Goal: Information Seeking & Learning: Get advice/opinions

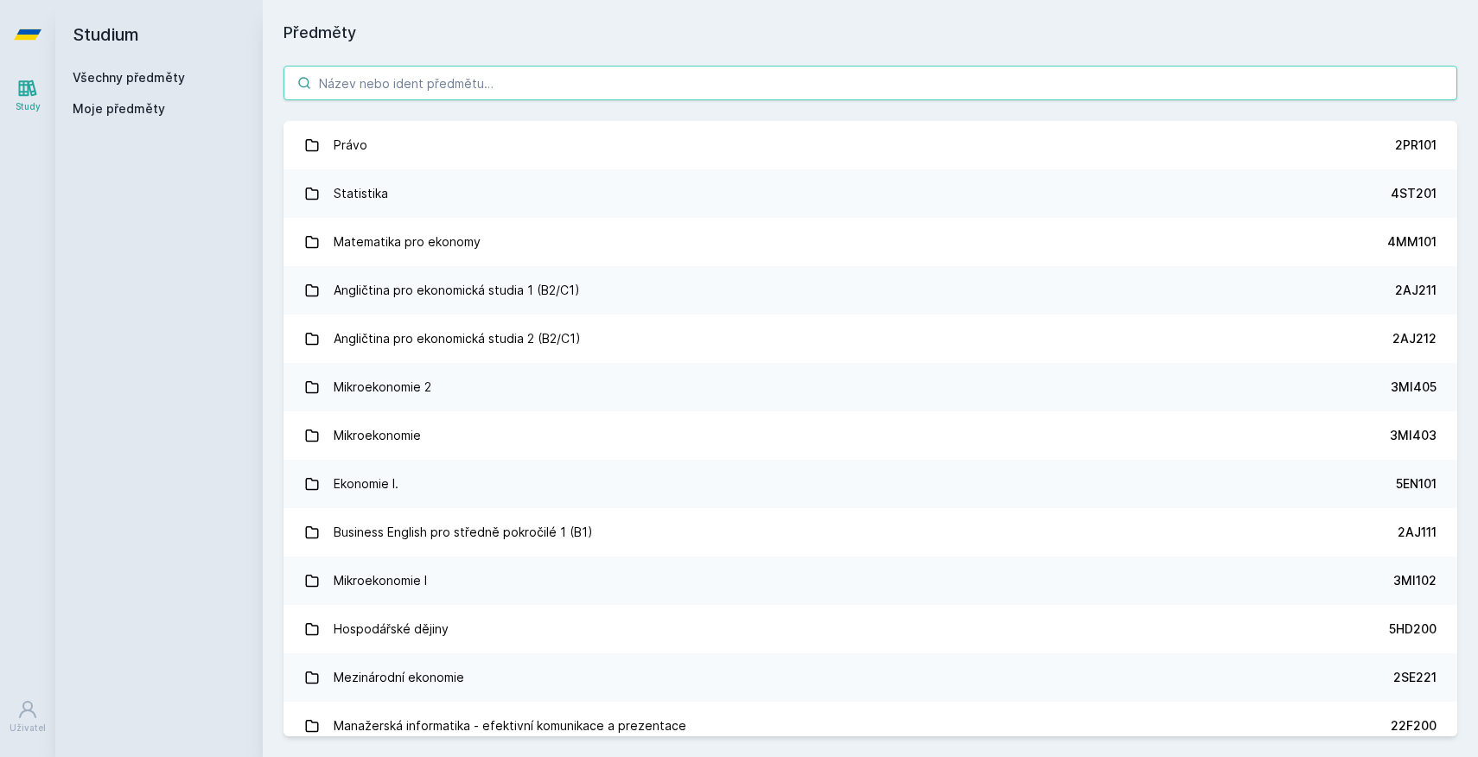
click at [459, 80] on input "search" at bounding box center [870, 83] width 1174 height 35
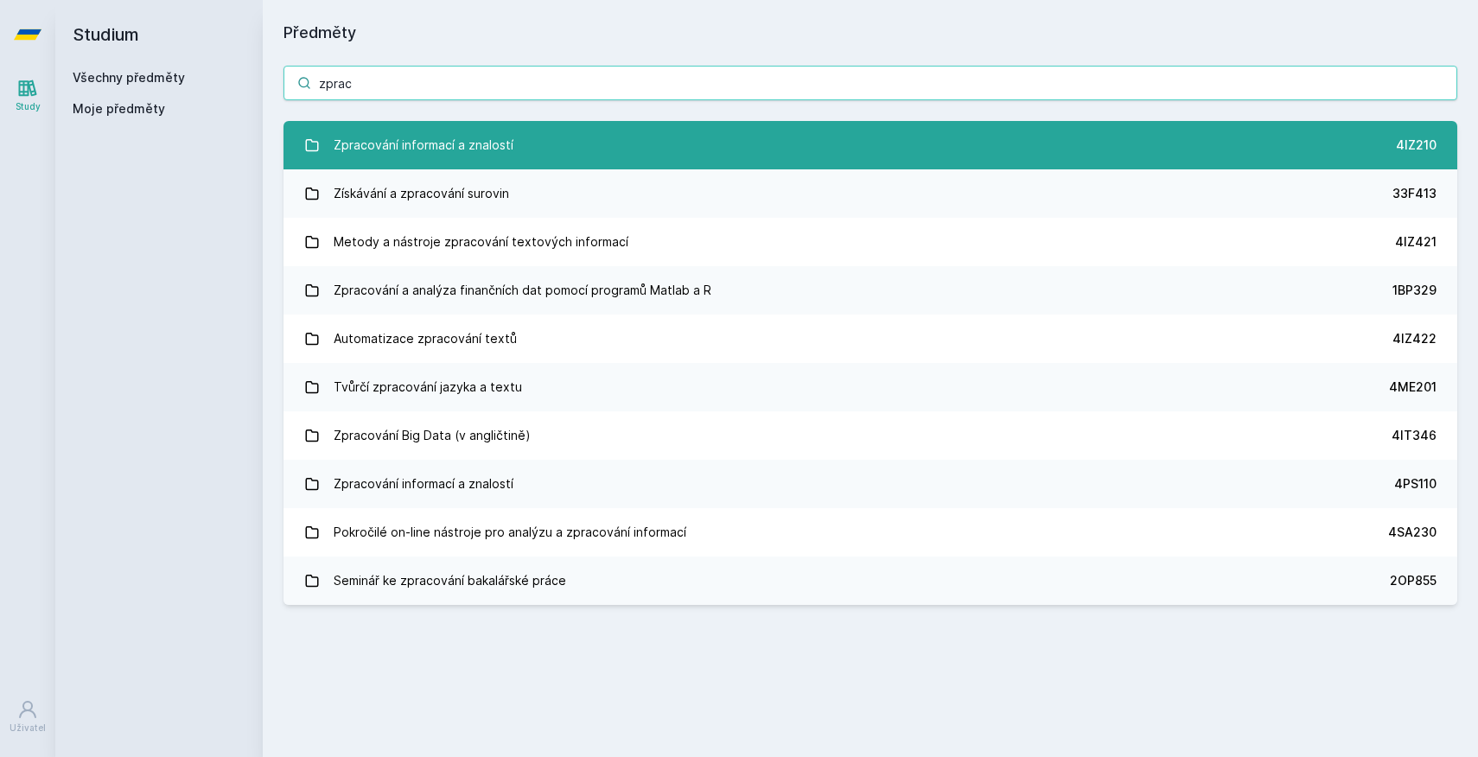
type input "zprac"
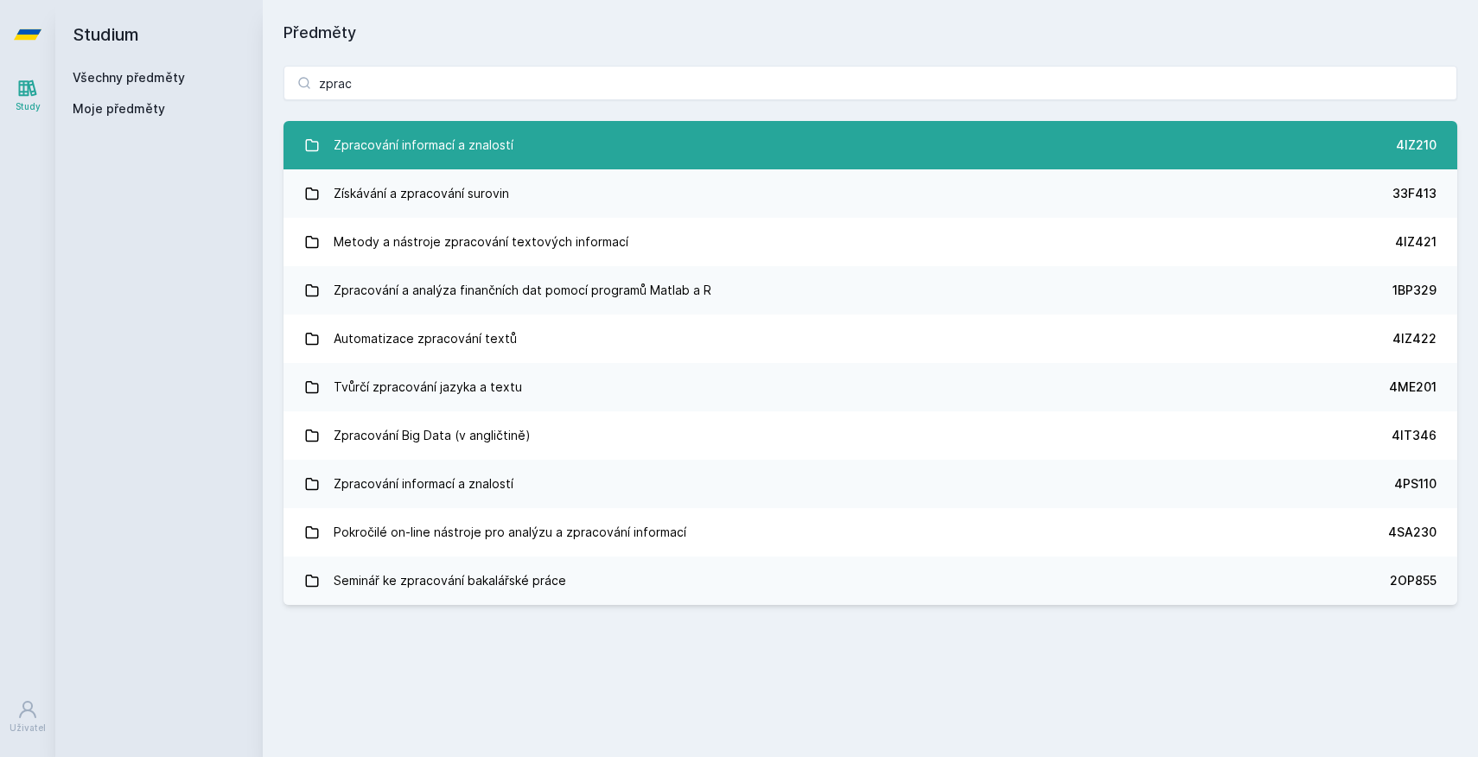
click at [449, 137] on div "Zpracování informací a znalostí" at bounding box center [424, 145] width 180 height 35
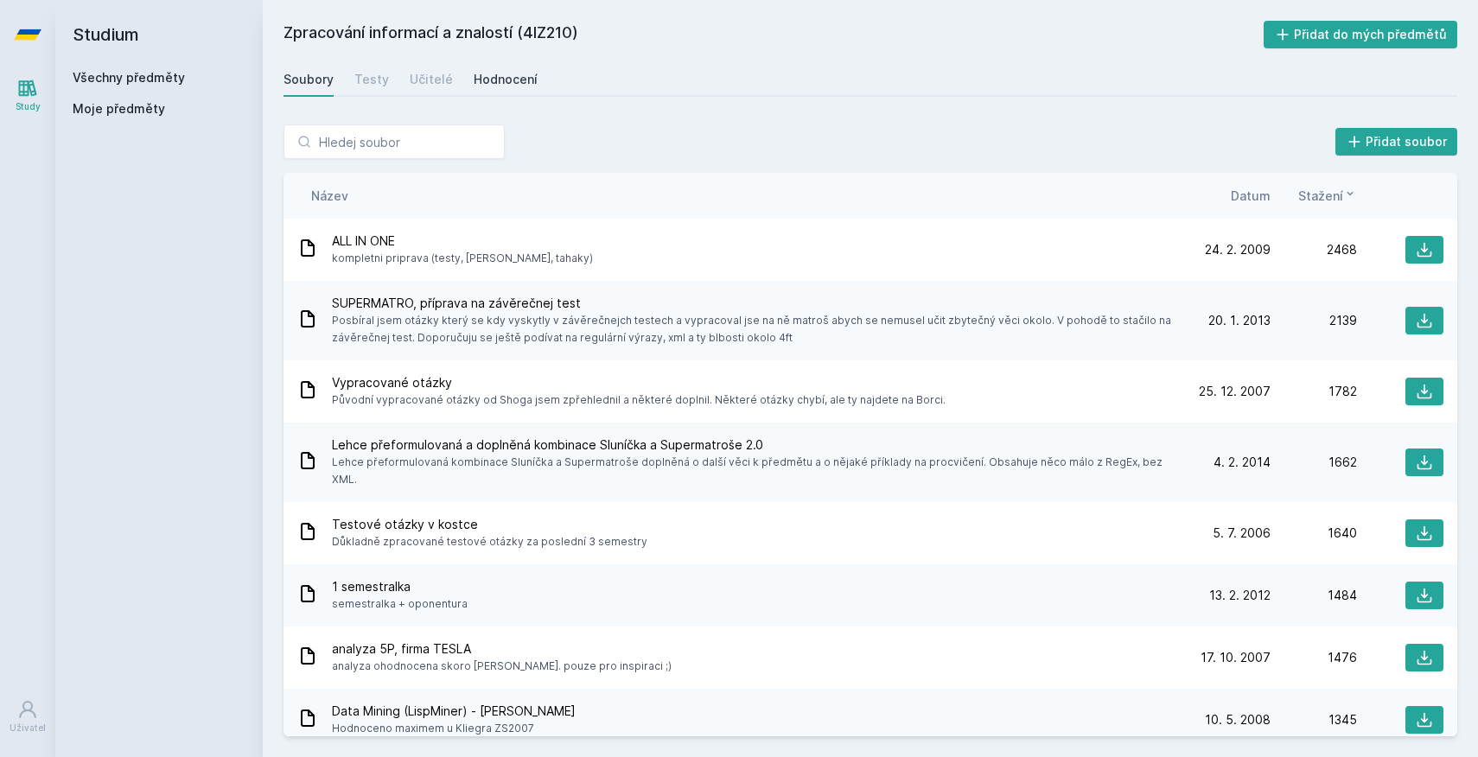
click at [506, 83] on div "Hodnocení" at bounding box center [506, 79] width 64 height 17
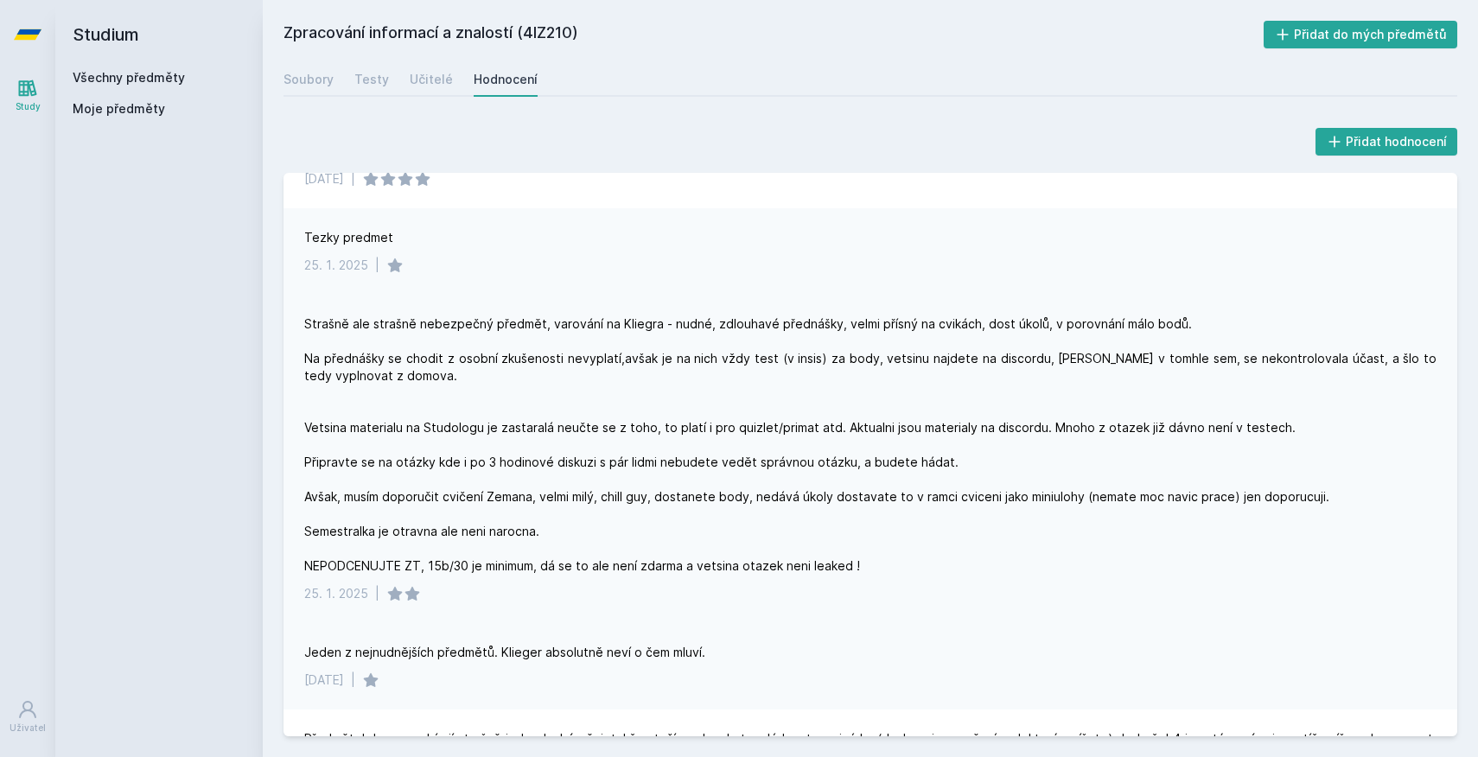
scroll to position [192, 0]
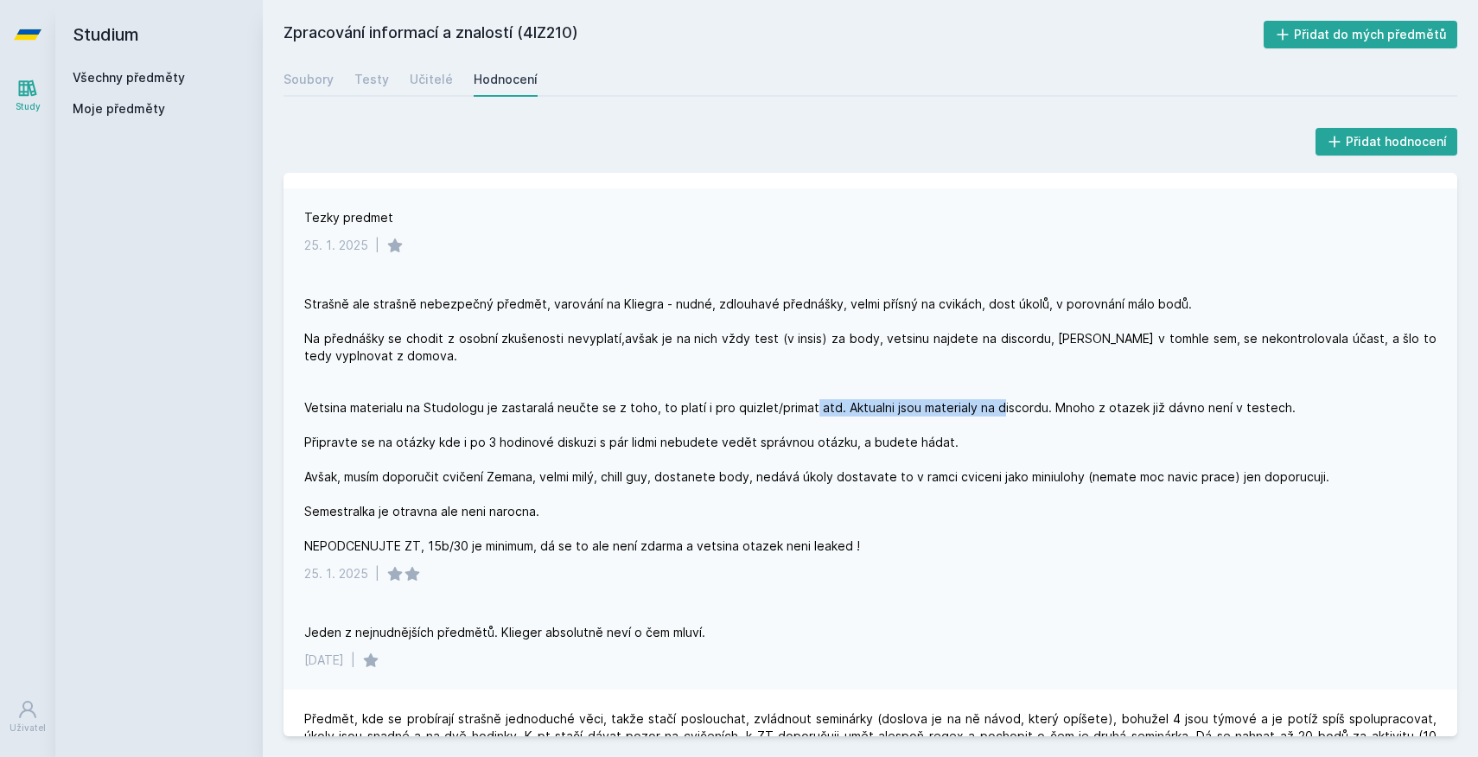
drag, startPoint x: 837, startPoint y: 409, endPoint x: 1026, endPoint y: 411, distance: 189.3
click at [1026, 411] on div "Strašně ale strašně nebezpečný předmět, varování na Kliegra - nudné, zdlouhavé …" at bounding box center [870, 425] width 1132 height 259
click at [914, 565] on div "[DATE] |" at bounding box center [870, 573] width 1132 height 17
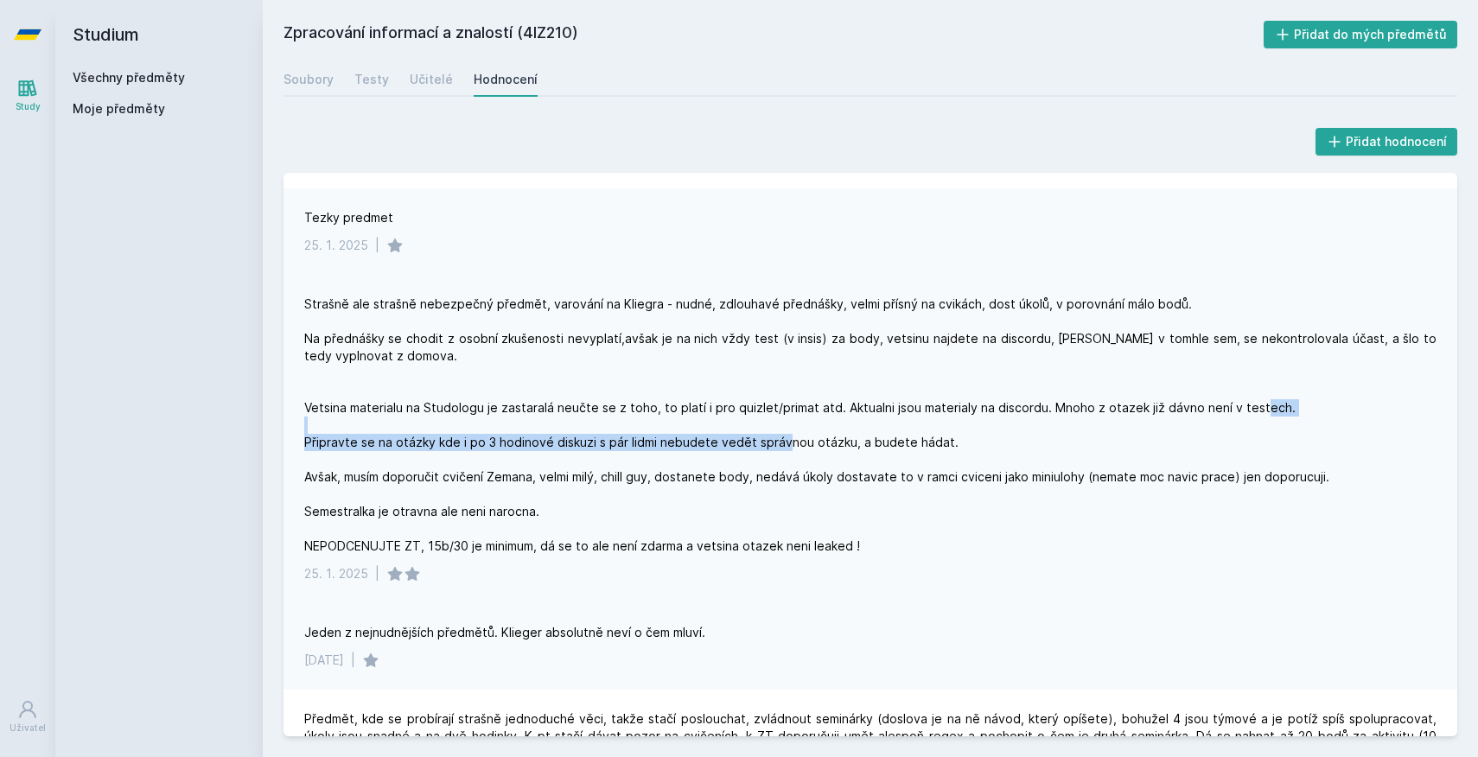
drag, startPoint x: 307, startPoint y: 439, endPoint x: 825, endPoint y: 446, distance: 517.8
click at [824, 444] on div "Strašně ale strašně nebezpečný předmět, varování na Kliegra - nudné, zdlouhavé …" at bounding box center [870, 425] width 1132 height 259
click at [923, 553] on div "Strašně ale strašně nebezpečný předmět, varování na Kliegra - nudné, zdlouhavé …" at bounding box center [870, 425] width 1132 height 259
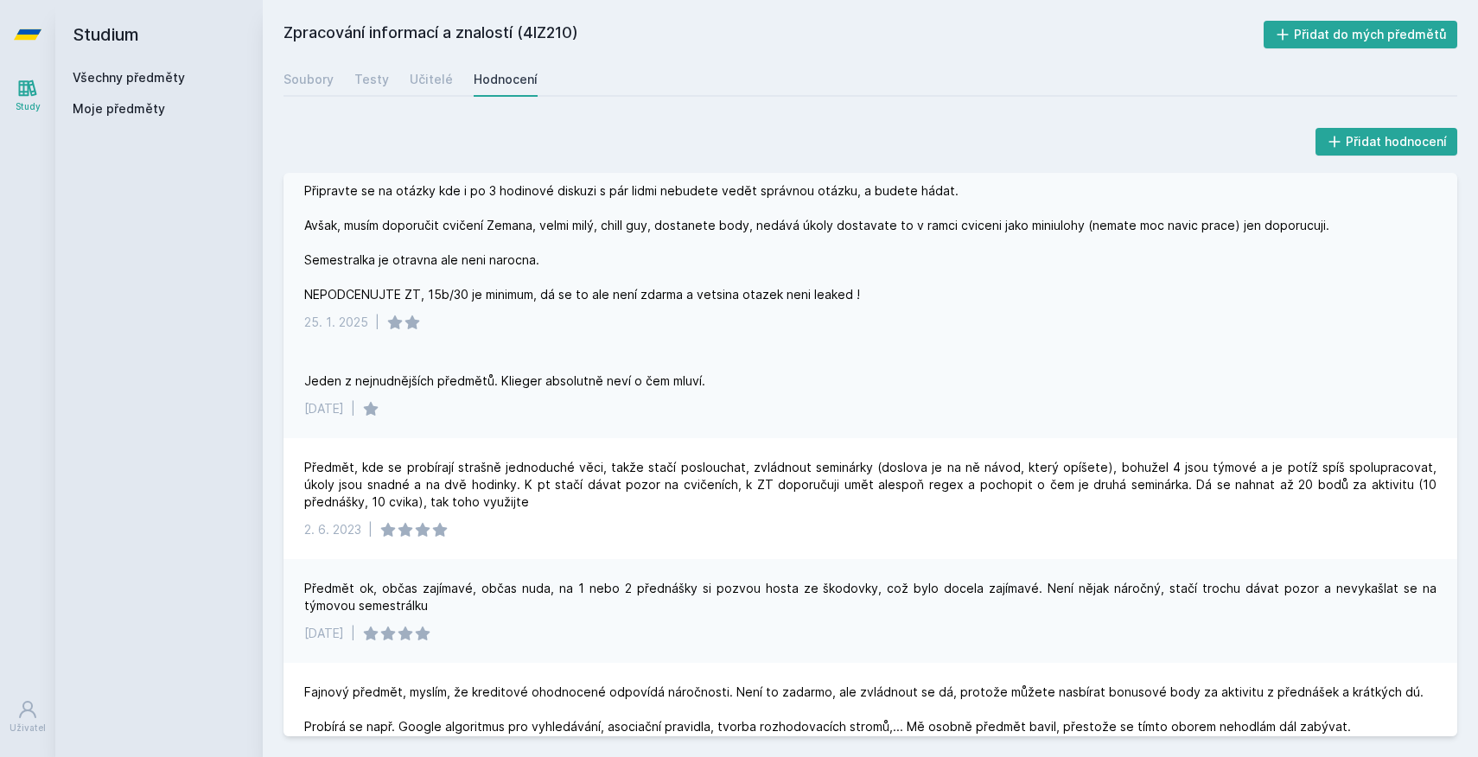
scroll to position [445, 0]
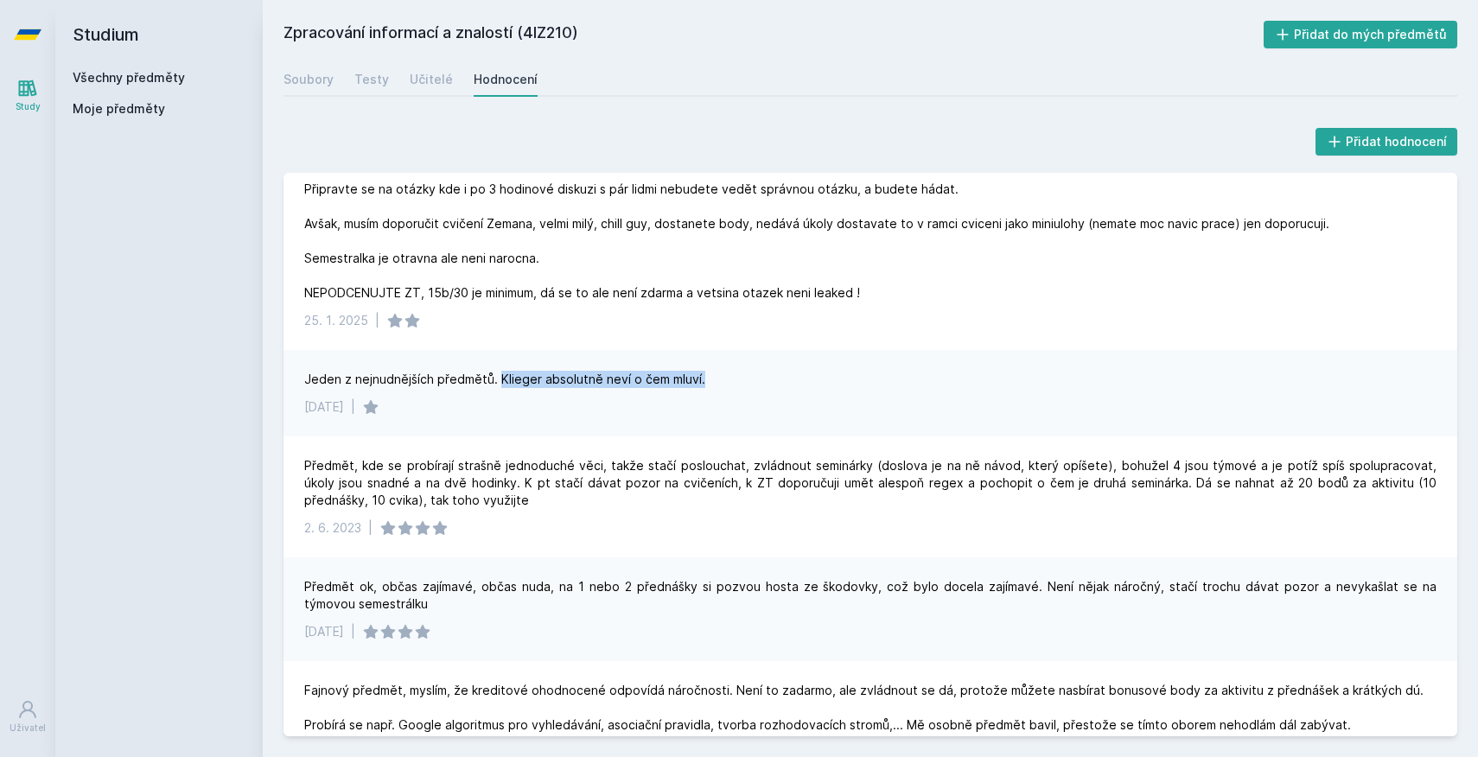
drag, startPoint x: 497, startPoint y: 379, endPoint x: 714, endPoint y: 378, distance: 216.9
click at [714, 378] on div "Jeden z nejnudnějších předmětů. Klieger absolutně neví o čem mluví." at bounding box center [870, 379] width 1132 height 17
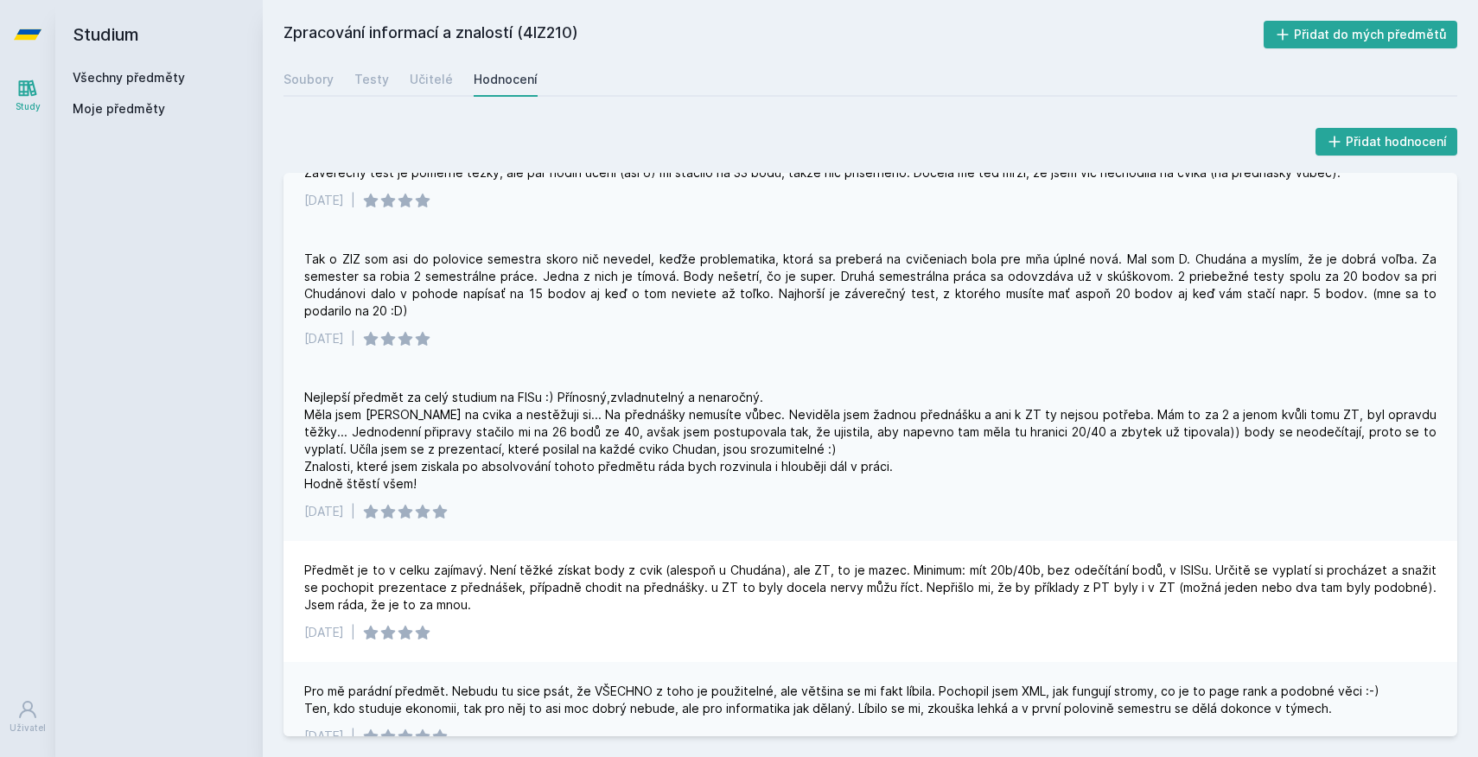
scroll to position [1837, 0]
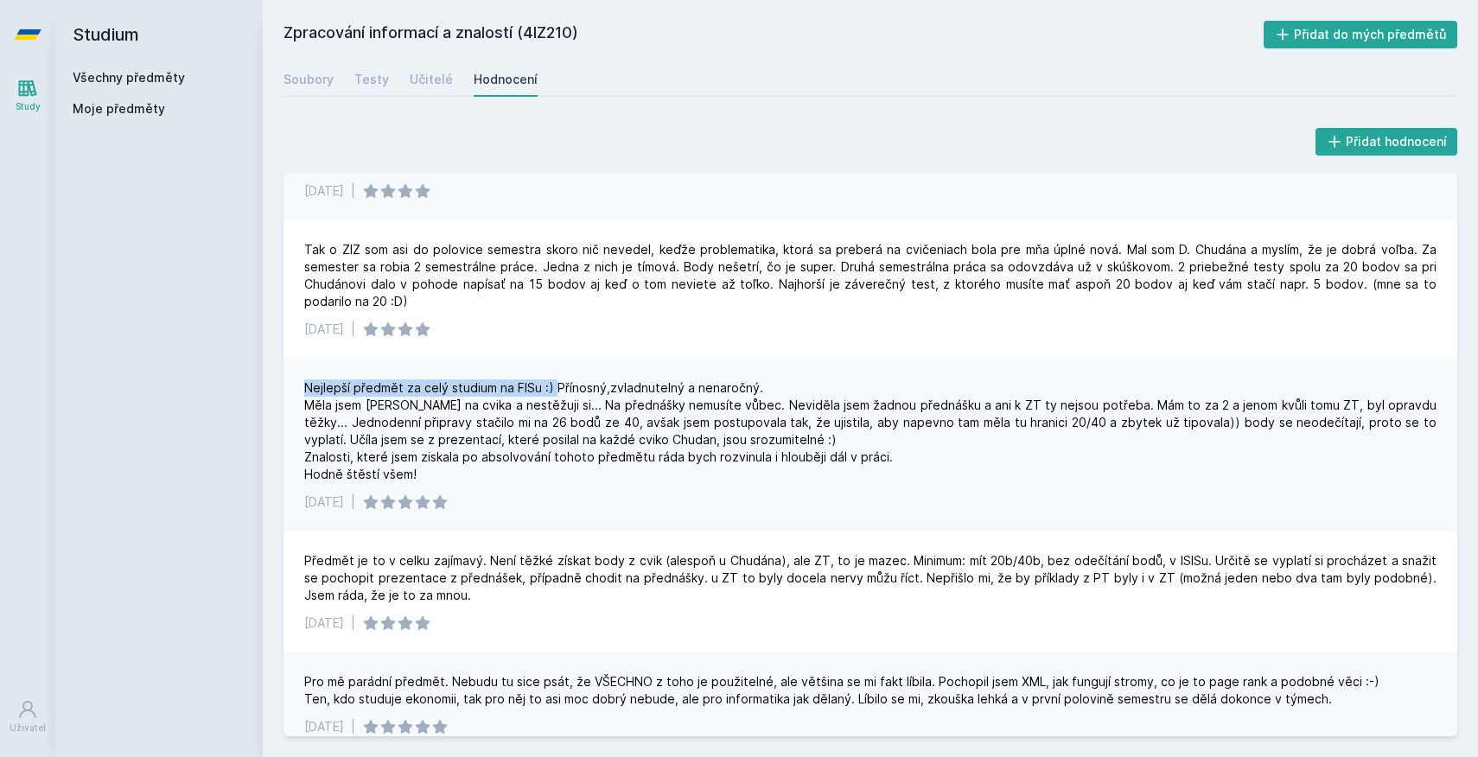
drag, startPoint x: 303, startPoint y: 390, endPoint x: 556, endPoint y: 389, distance: 252.4
click at [555, 390] on div "Nejlepší předmět za celý studium na FISu :) Přínosný,zvladnutelný a nenaročný. …" at bounding box center [870, 445] width 1174 height 173
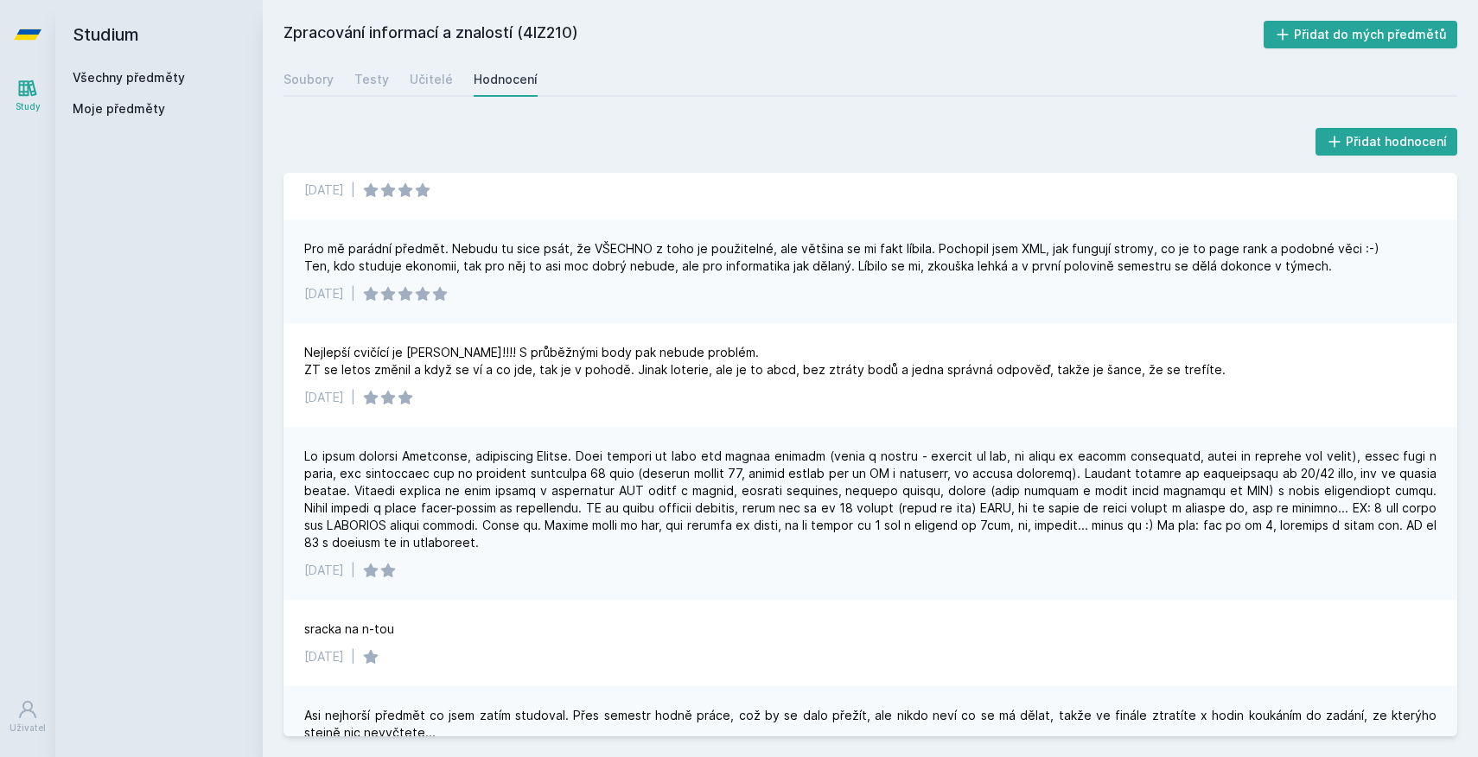
scroll to position [2338, 0]
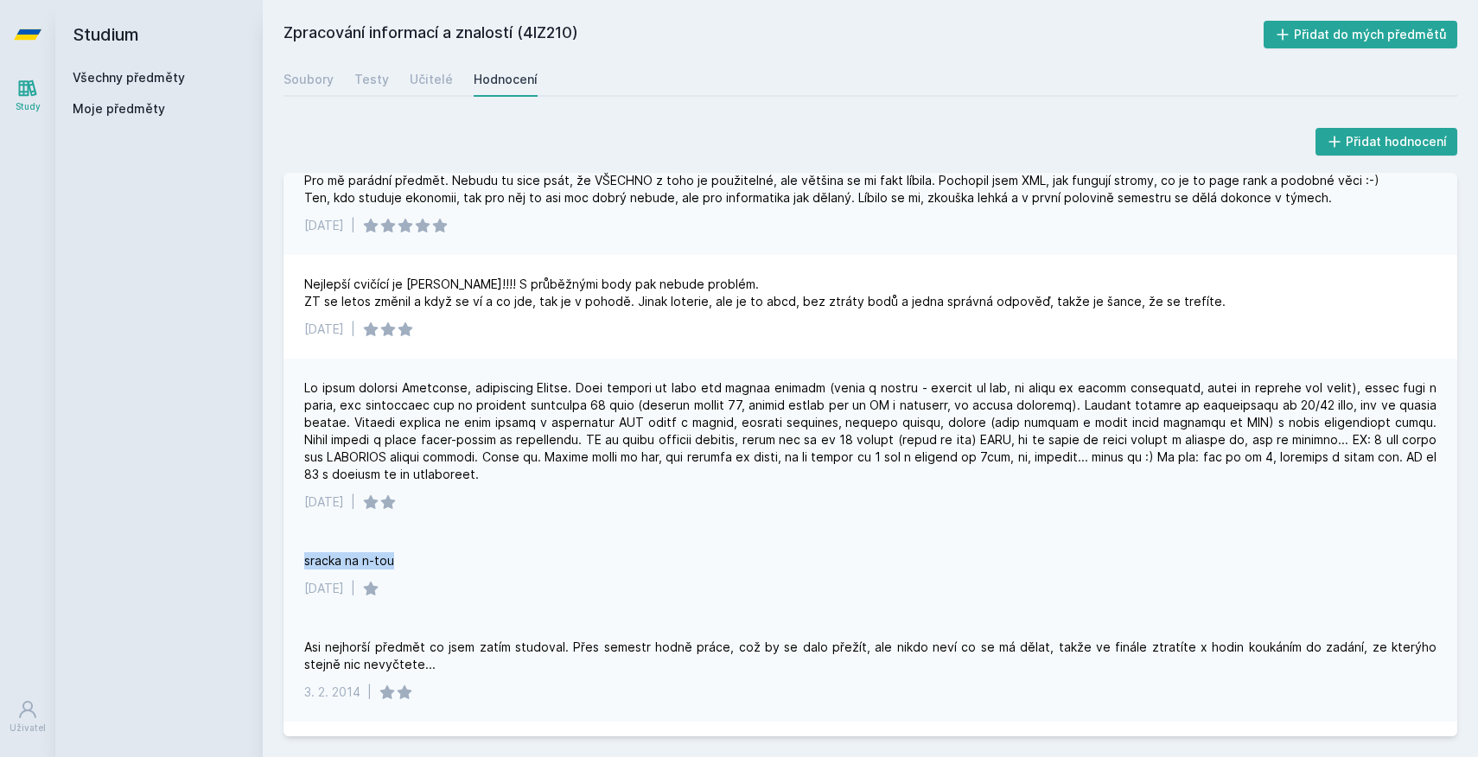
drag, startPoint x: 306, startPoint y: 561, endPoint x: 435, endPoint y: 562, distance: 128.8
click at [435, 562] on div "sracka na n-tou" at bounding box center [870, 560] width 1132 height 17
click at [455, 532] on div "sracka na n-tou [DATE] |" at bounding box center [870, 575] width 1174 height 86
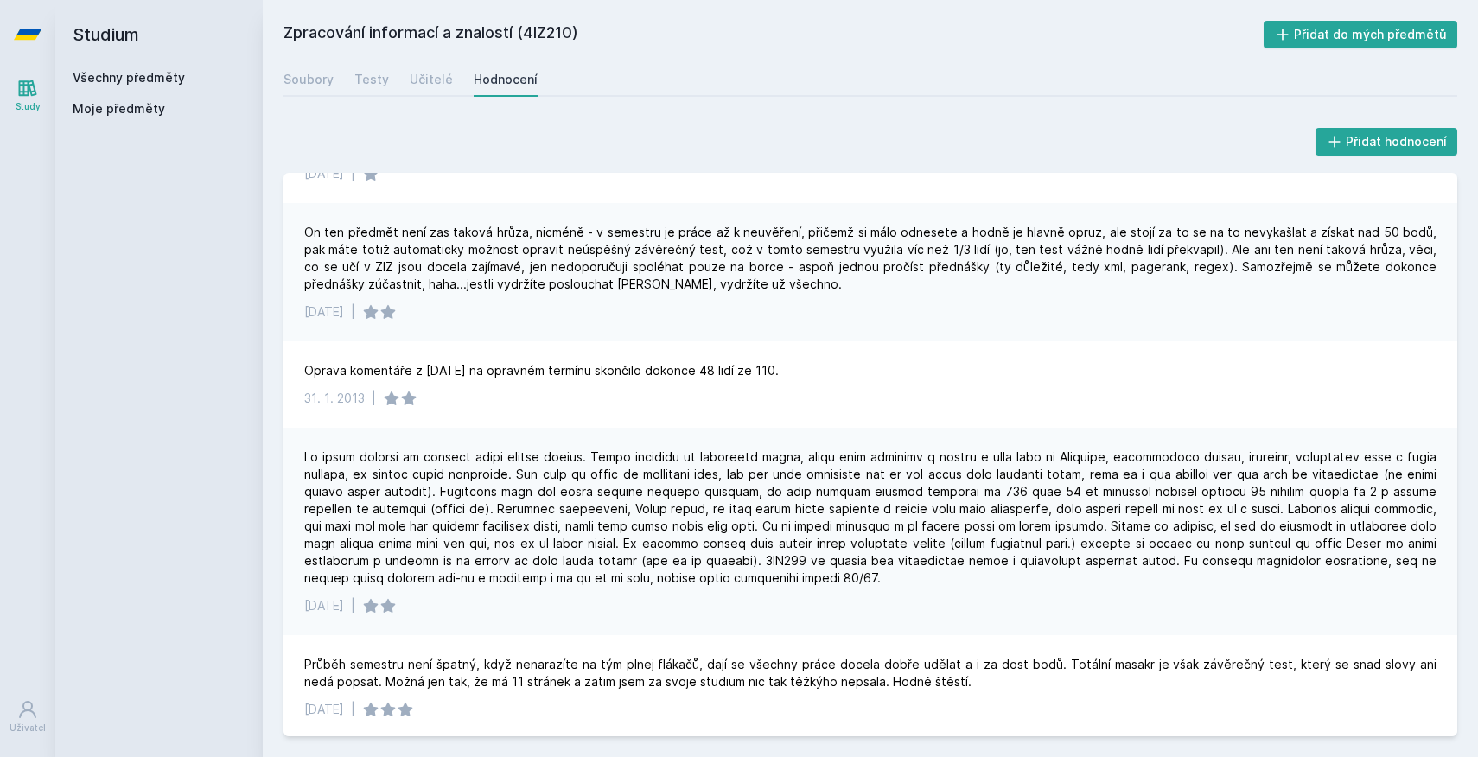
scroll to position [3693, 0]
